Goal: Use online tool/utility: Utilize a website feature to perform a specific function

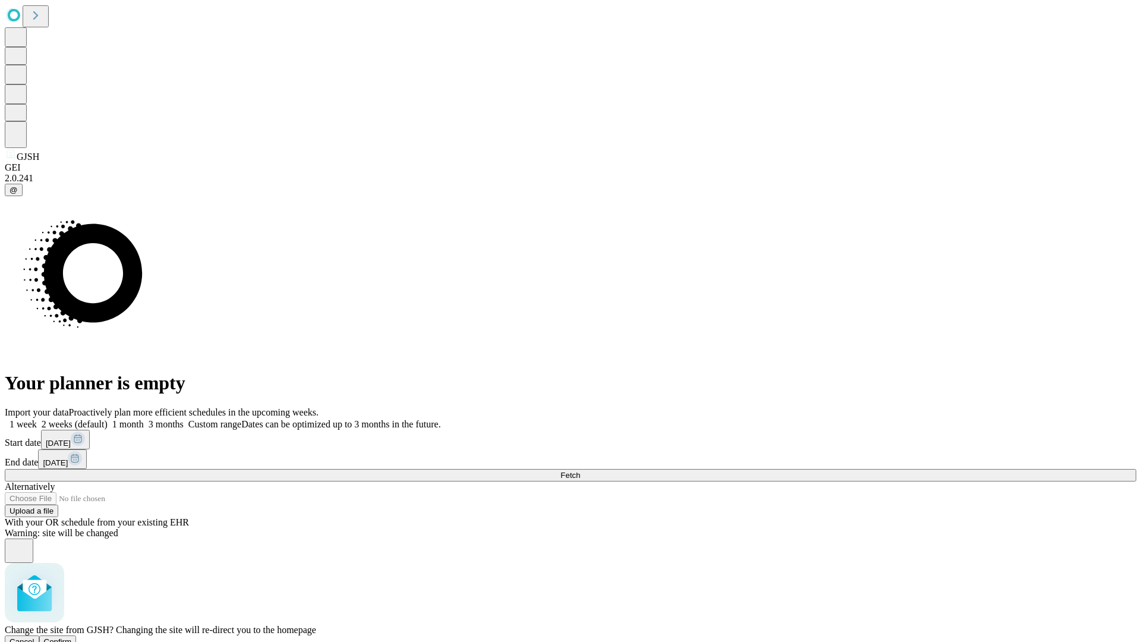
click at [72, 637] on span "Confirm" at bounding box center [58, 641] width 28 height 9
click at [37, 419] on label "1 week" at bounding box center [21, 424] width 32 height 10
click at [580, 471] on span "Fetch" at bounding box center [571, 475] width 20 height 9
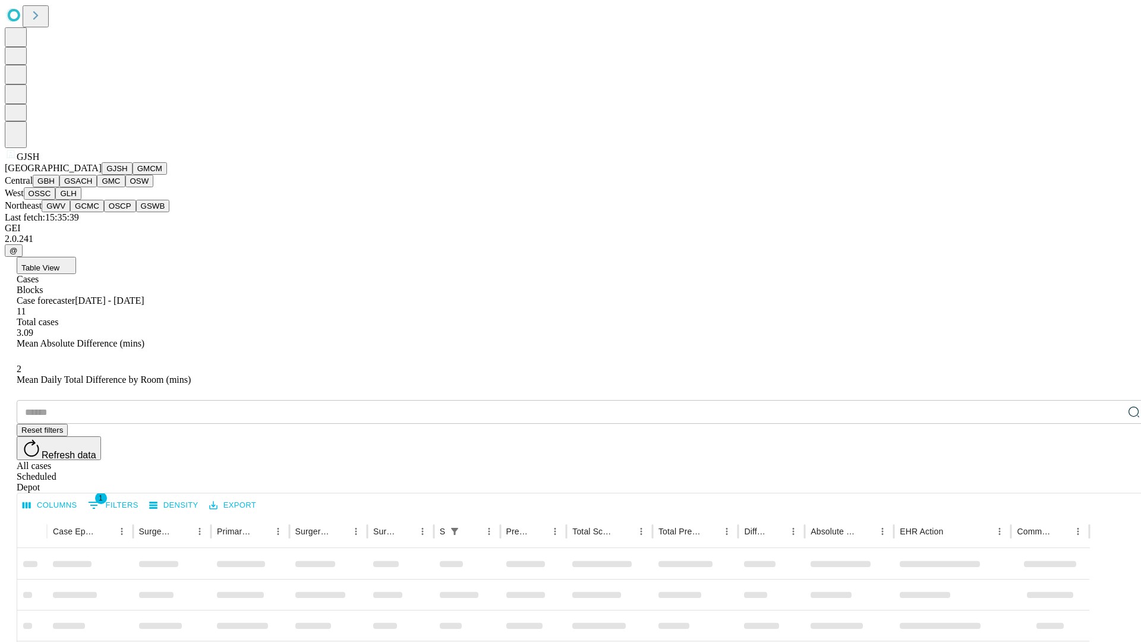
click at [133, 175] on button "GMCM" at bounding box center [150, 168] width 34 height 12
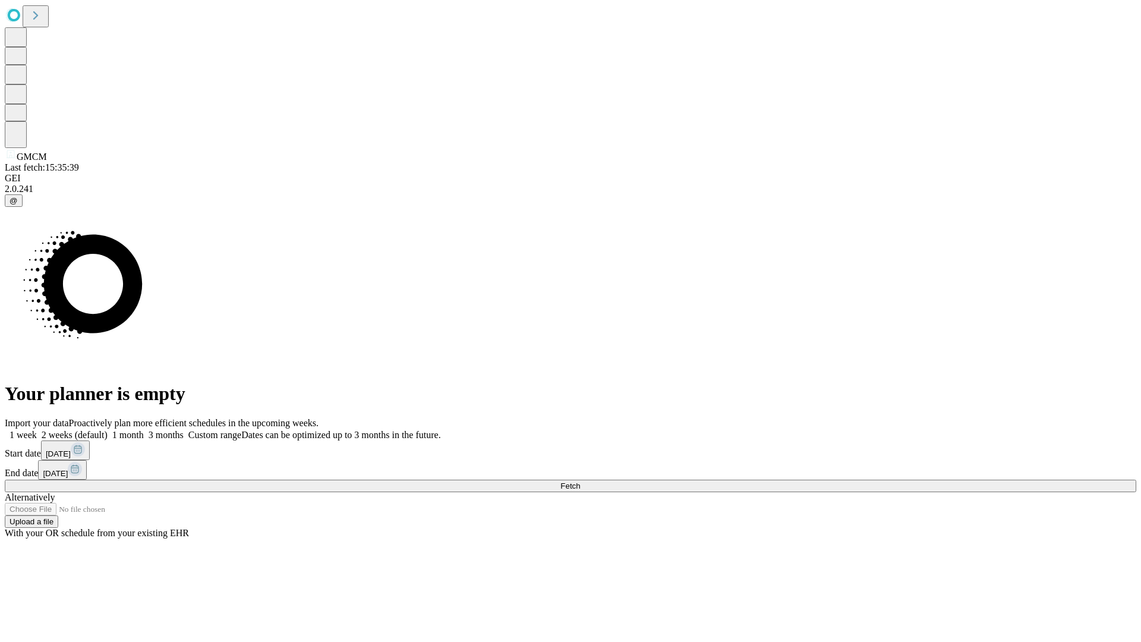
click at [580, 482] on span "Fetch" at bounding box center [571, 486] width 20 height 9
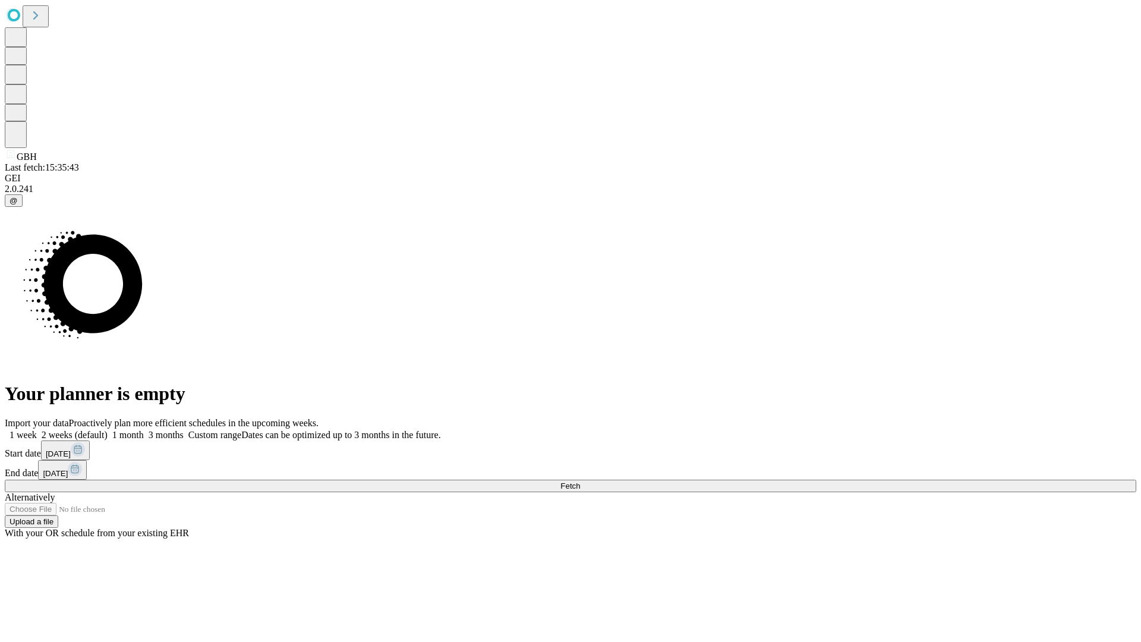
click at [37, 430] on label "1 week" at bounding box center [21, 435] width 32 height 10
click at [580, 482] on span "Fetch" at bounding box center [571, 486] width 20 height 9
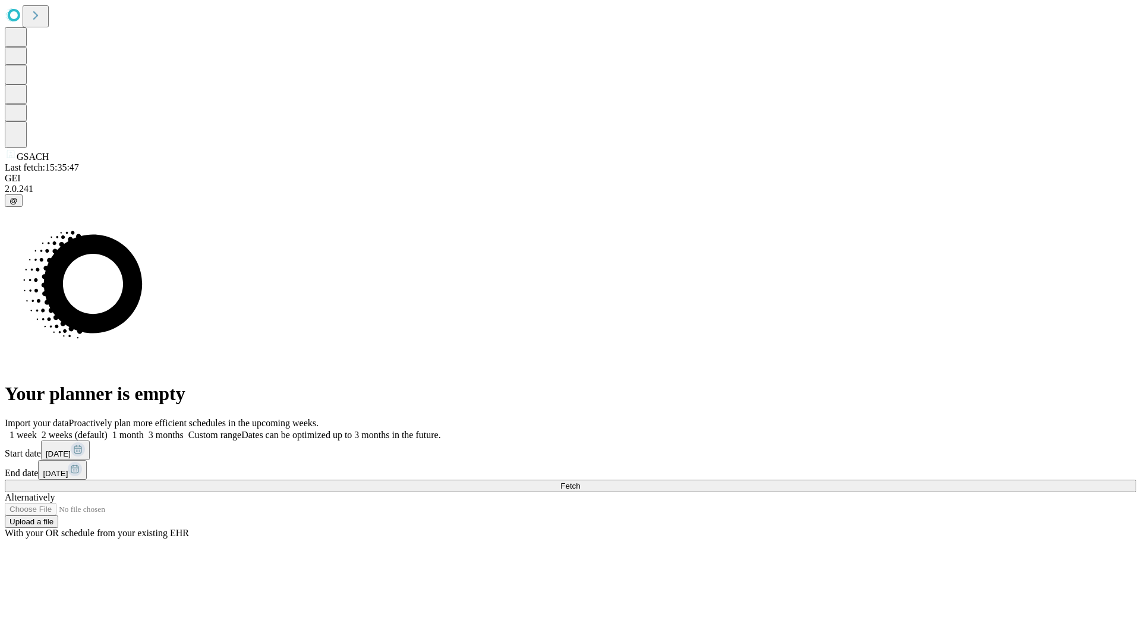
click at [37, 430] on label "1 week" at bounding box center [21, 435] width 32 height 10
click at [580, 482] on span "Fetch" at bounding box center [571, 486] width 20 height 9
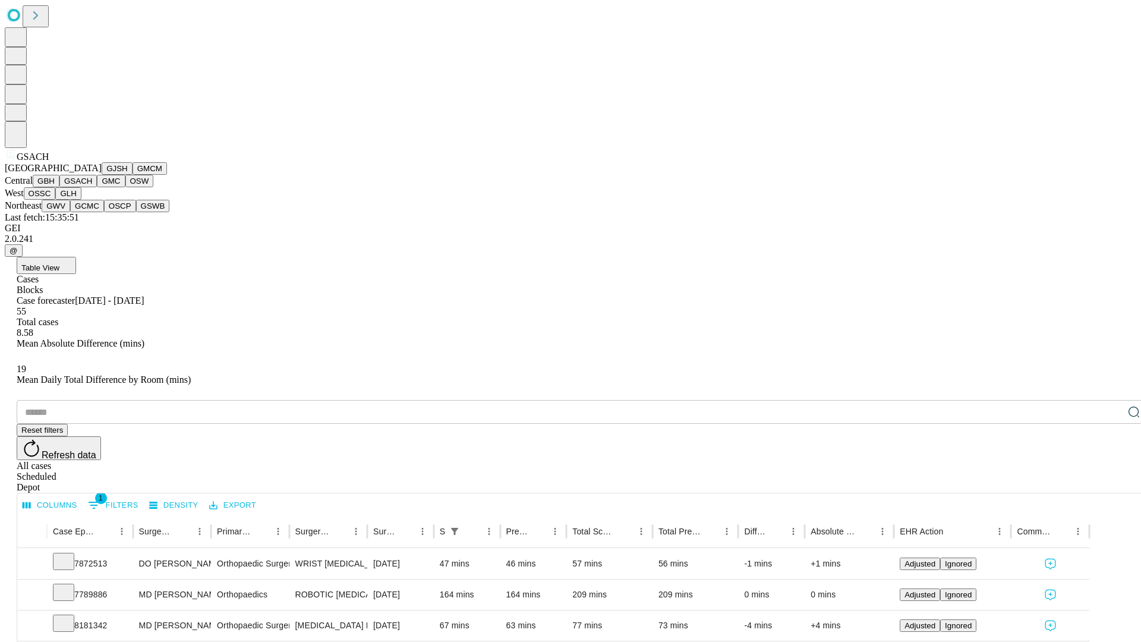
click at [97, 187] on button "GMC" at bounding box center [111, 181] width 28 height 12
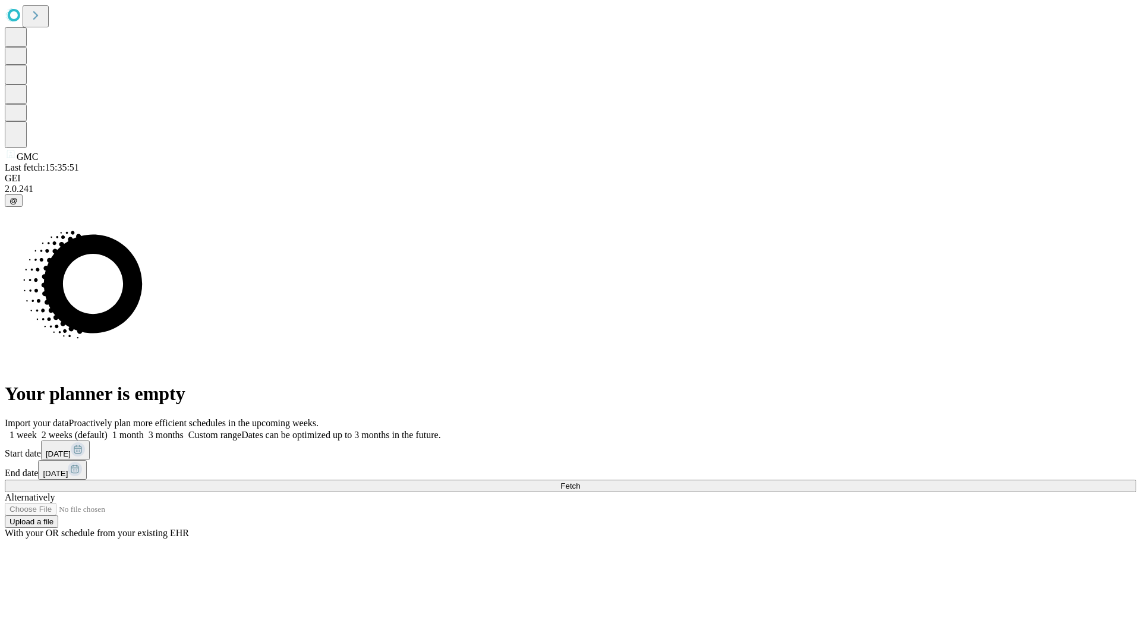
click at [37, 430] on label "1 week" at bounding box center [21, 435] width 32 height 10
click at [580, 482] on span "Fetch" at bounding box center [571, 486] width 20 height 9
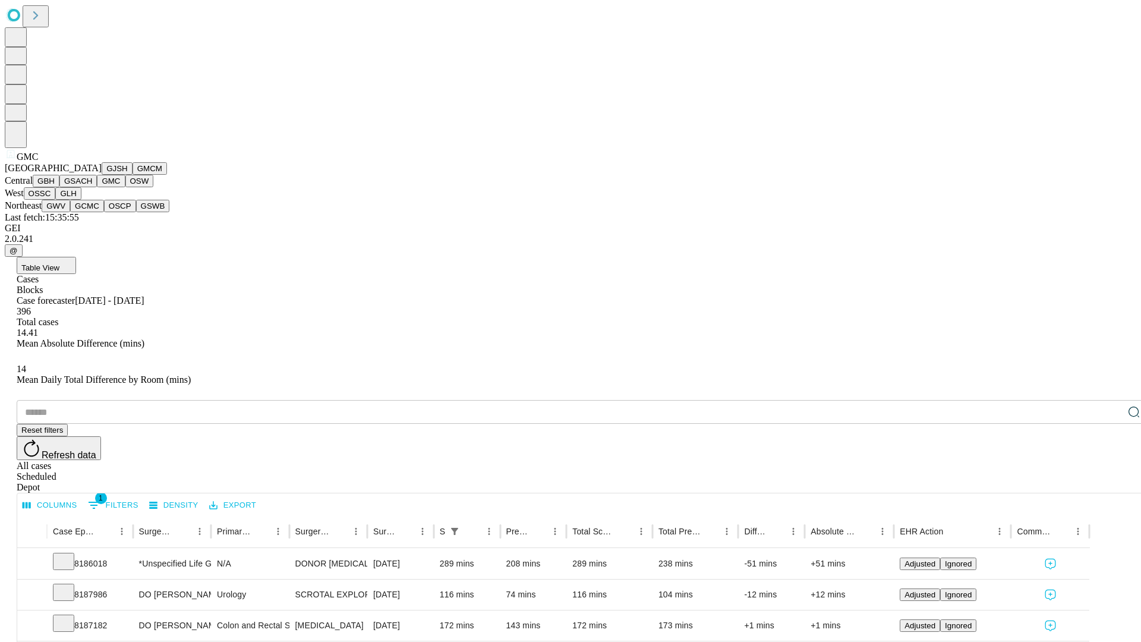
click at [125, 187] on button "OSW" at bounding box center [139, 181] width 29 height 12
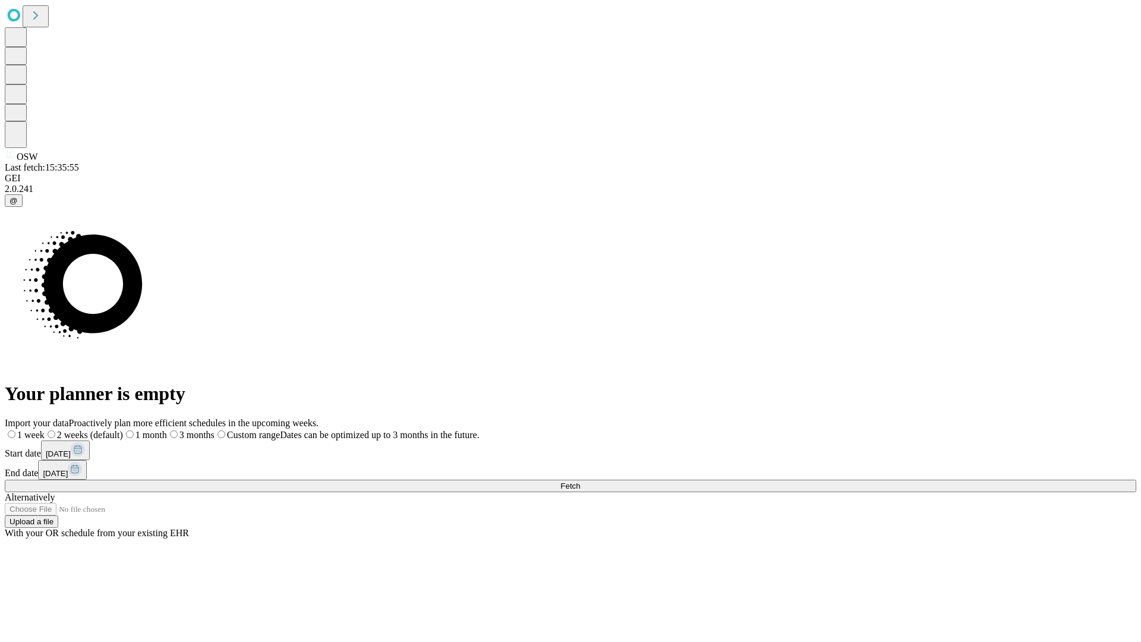
click at [45, 430] on label "1 week" at bounding box center [25, 435] width 40 height 10
click at [580, 482] on span "Fetch" at bounding box center [571, 486] width 20 height 9
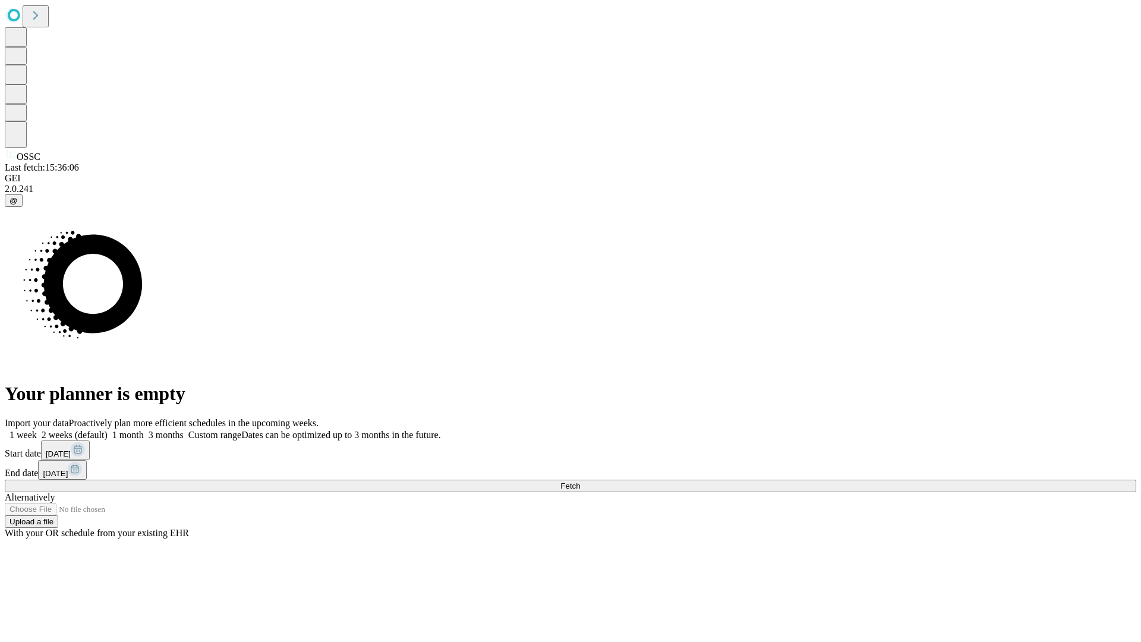
click at [37, 430] on label "1 week" at bounding box center [21, 435] width 32 height 10
click at [580, 482] on span "Fetch" at bounding box center [571, 486] width 20 height 9
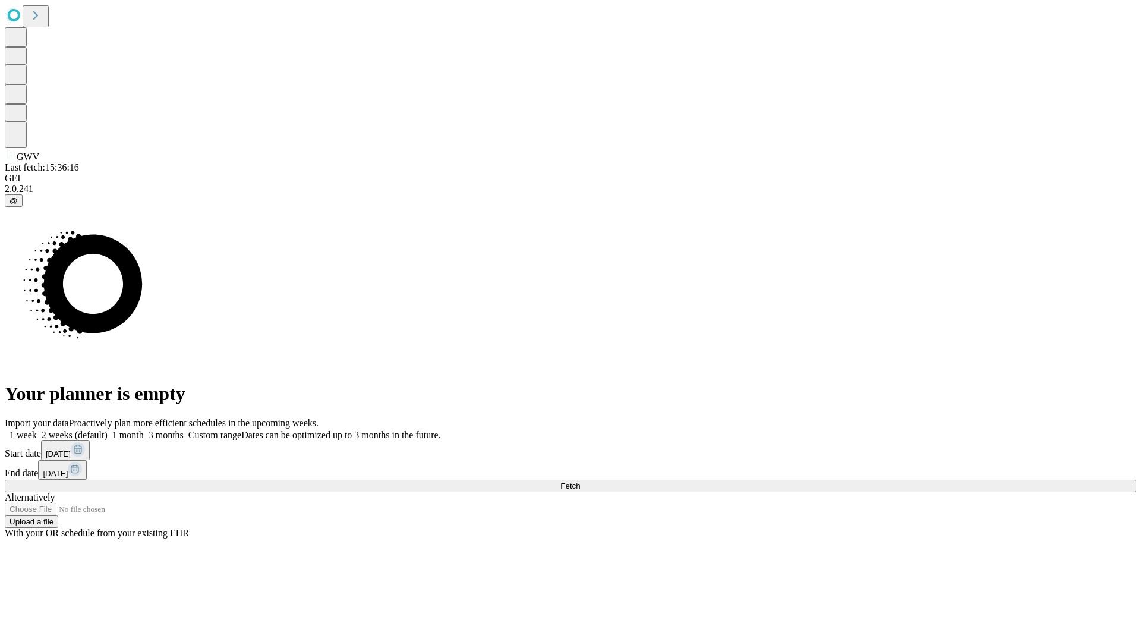
click at [37, 430] on label "1 week" at bounding box center [21, 435] width 32 height 10
click at [580, 482] on span "Fetch" at bounding box center [571, 486] width 20 height 9
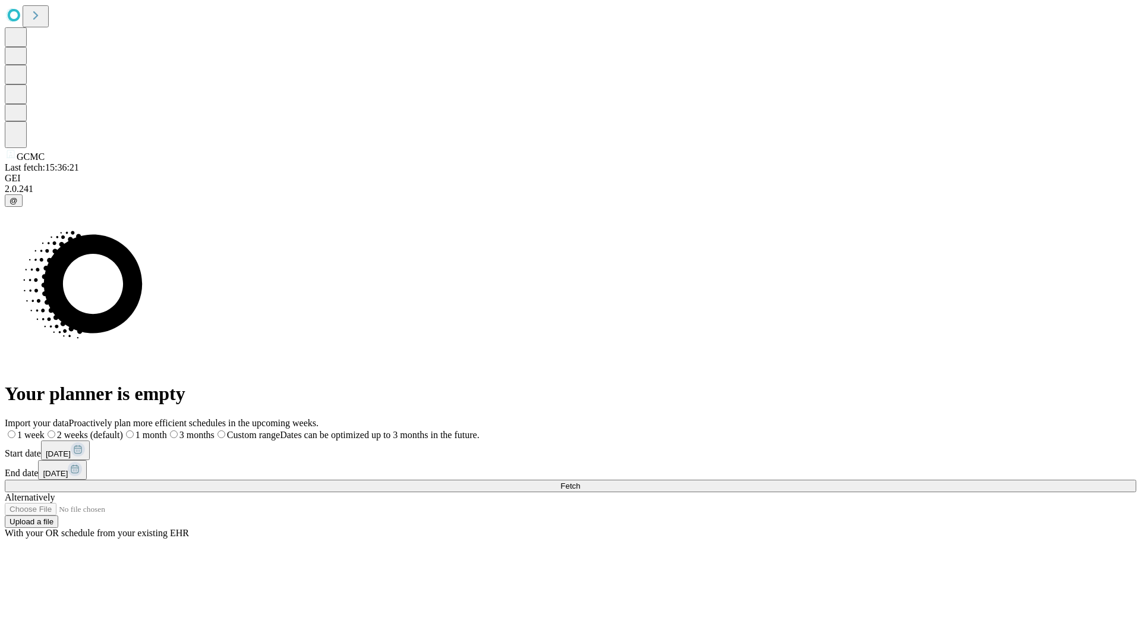
click at [45, 430] on label "1 week" at bounding box center [25, 435] width 40 height 10
click at [580, 482] on span "Fetch" at bounding box center [571, 486] width 20 height 9
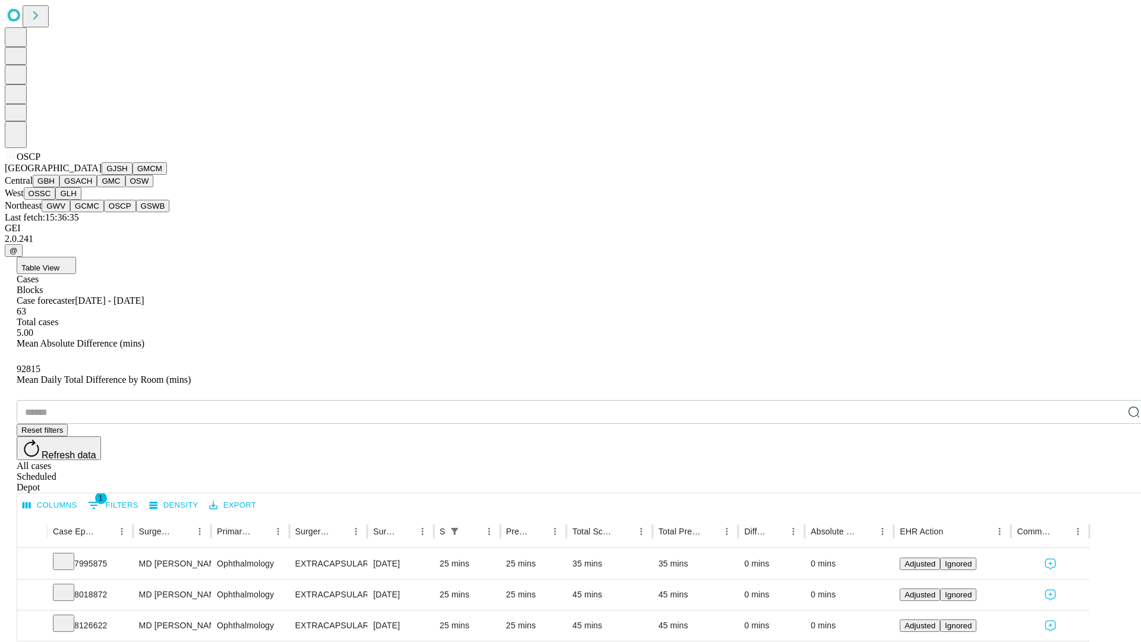
click at [136, 212] on button "GSWB" at bounding box center [153, 206] width 34 height 12
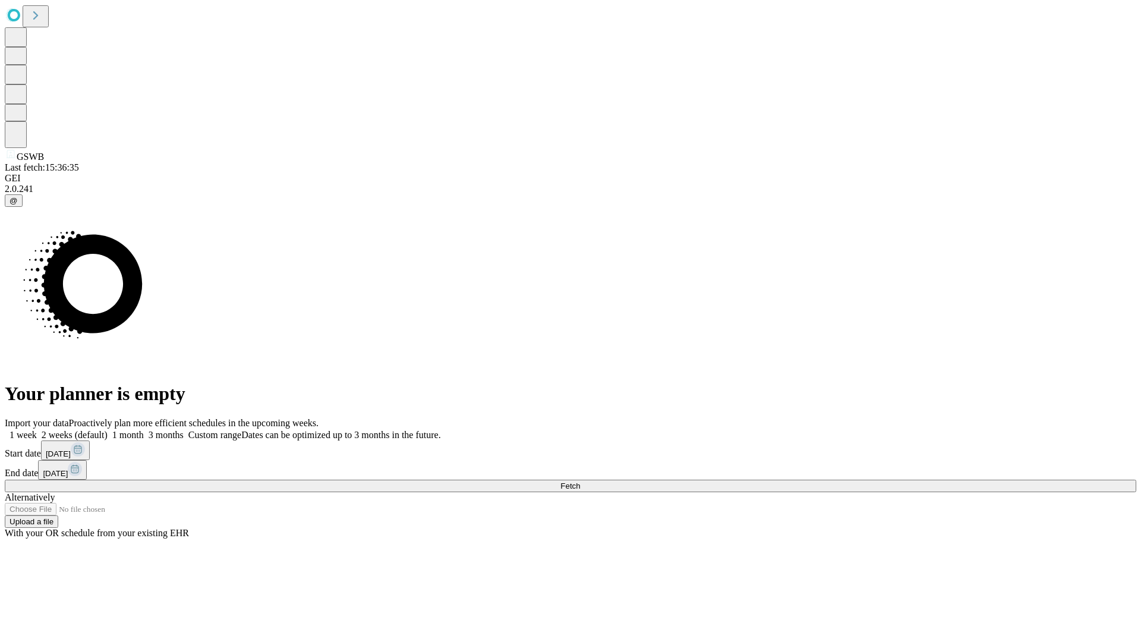
click at [37, 430] on label "1 week" at bounding box center [21, 435] width 32 height 10
click at [580, 482] on span "Fetch" at bounding box center [571, 486] width 20 height 9
